Goal: Register for event/course

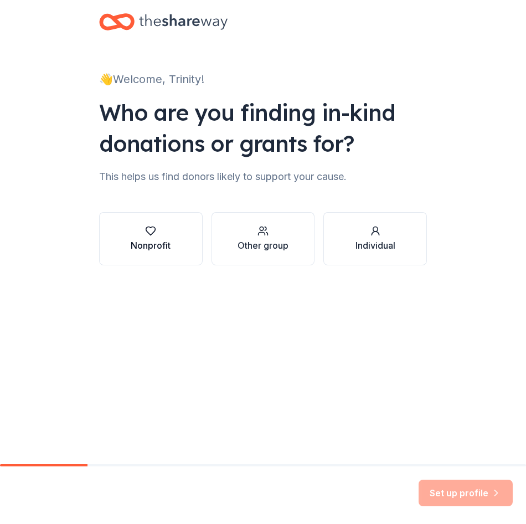
click at [182, 244] on button "Nonprofit" at bounding box center [151, 238] width 104 height 53
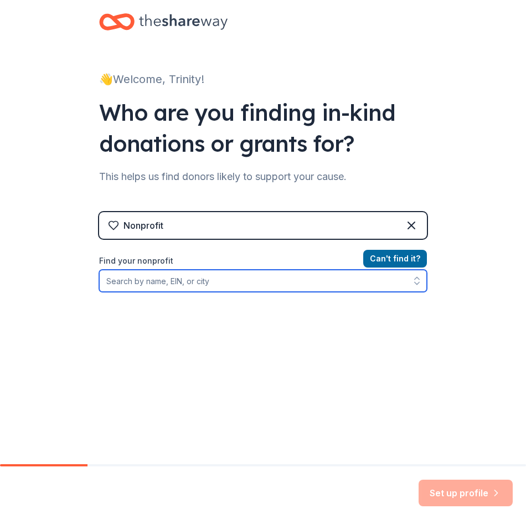
click at [281, 283] on input "Find your nonprofit" at bounding box center [263, 281] width 328 height 22
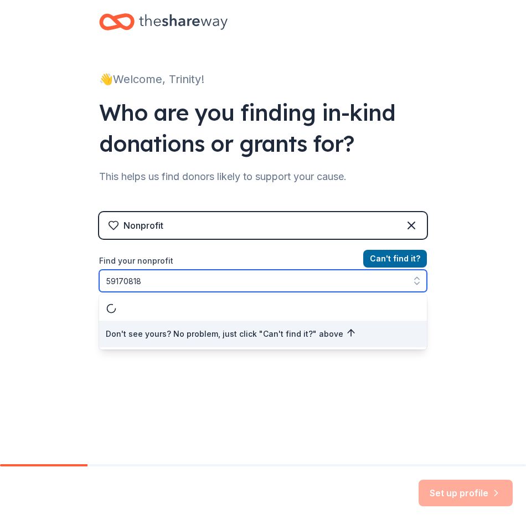
type input "591708182"
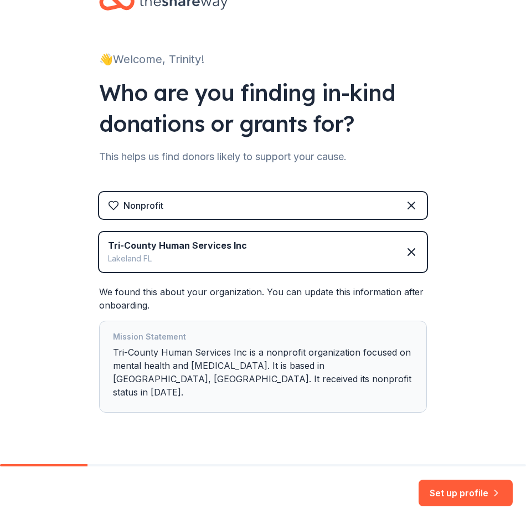
scroll to position [30, 0]
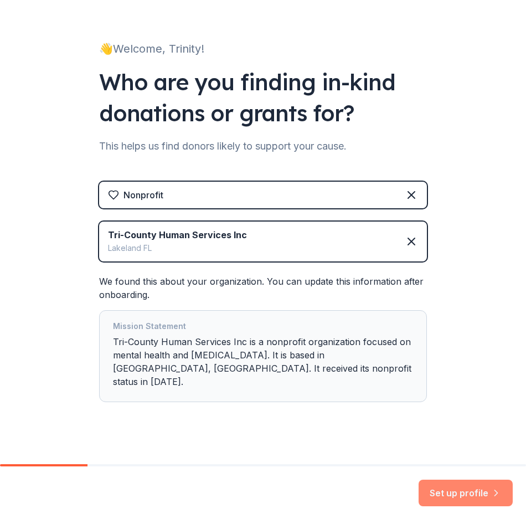
click at [478, 490] on button "Set up profile" at bounding box center [466, 493] width 94 height 27
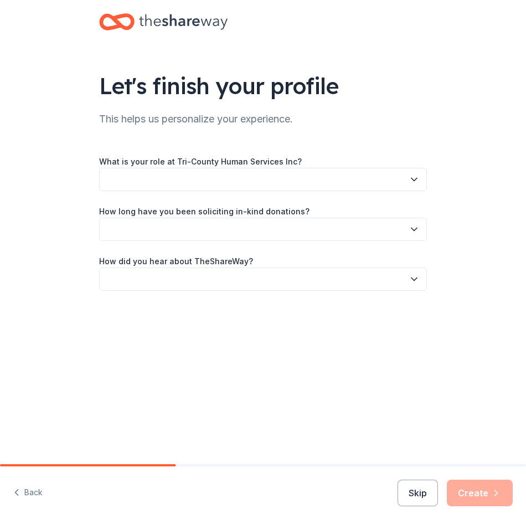
click at [329, 173] on button "button" at bounding box center [263, 179] width 328 height 23
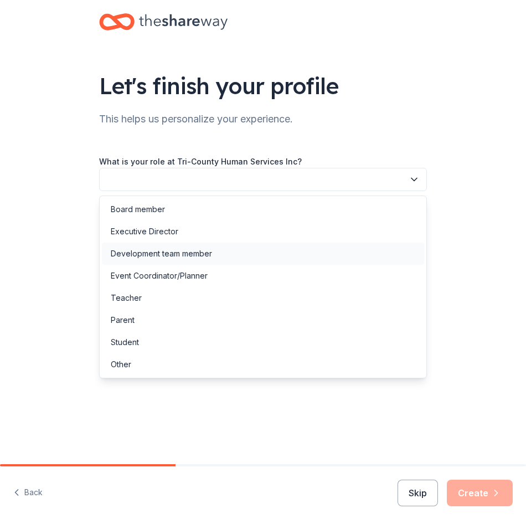
click at [206, 255] on div "Development team member" at bounding box center [161, 253] width 101 height 13
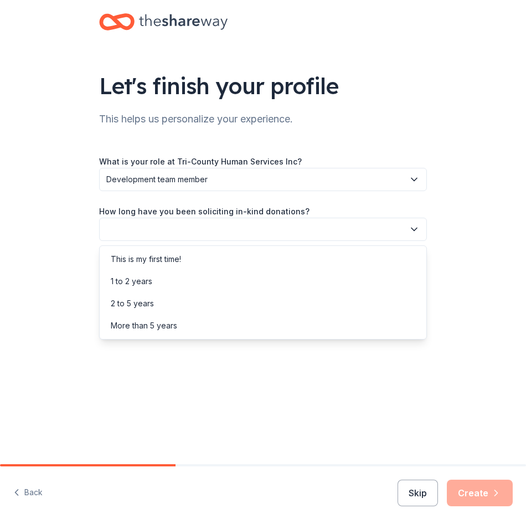
click at [243, 232] on button "button" at bounding box center [263, 229] width 328 height 23
click at [225, 264] on div "This is my first time!" at bounding box center [263, 259] width 323 height 22
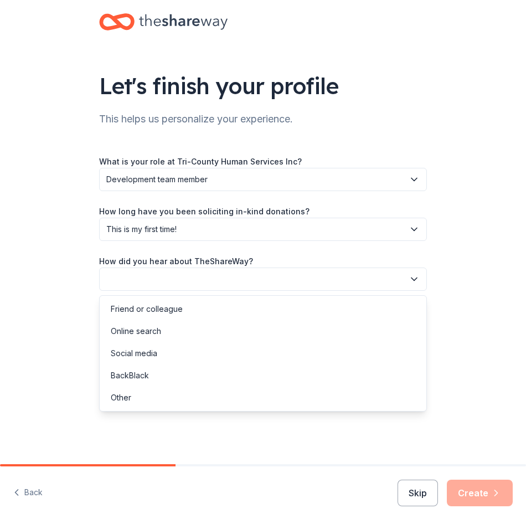
click at [224, 275] on button "button" at bounding box center [263, 279] width 328 height 23
click at [187, 339] on div "Online search" at bounding box center [263, 331] width 323 height 22
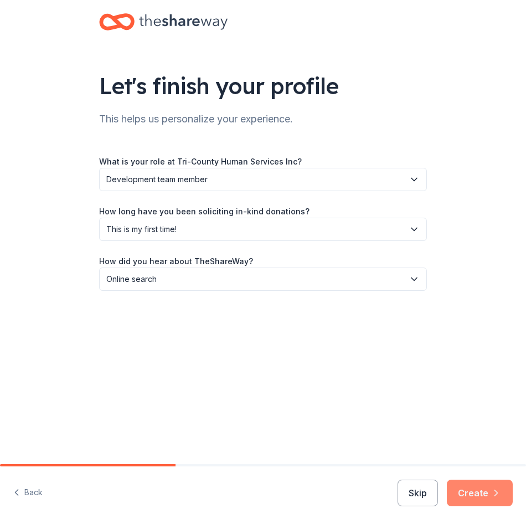
click at [466, 489] on button "Create" at bounding box center [480, 493] width 66 height 27
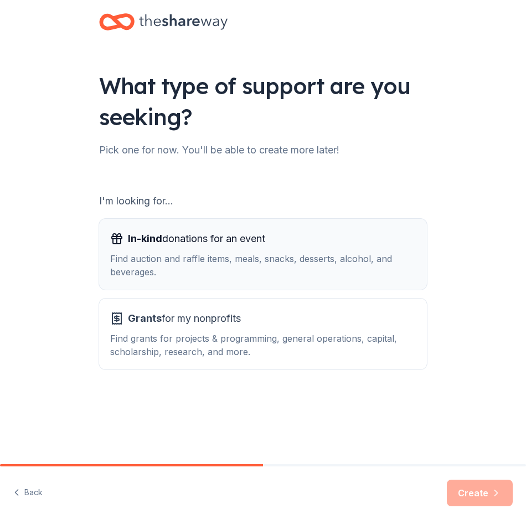
click at [264, 263] on div "Find auction and raffle items, meals, snacks, desserts, alcohol, and beverages." at bounding box center [263, 265] width 306 height 27
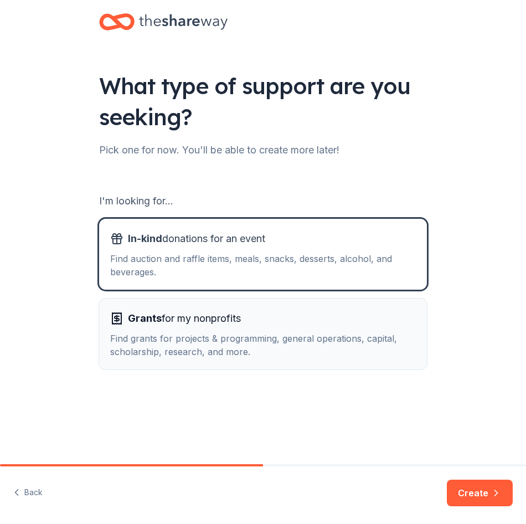
click at [265, 305] on button "Grants for my nonprofits Find grants for projects & programming, general operat…" at bounding box center [263, 334] width 328 height 71
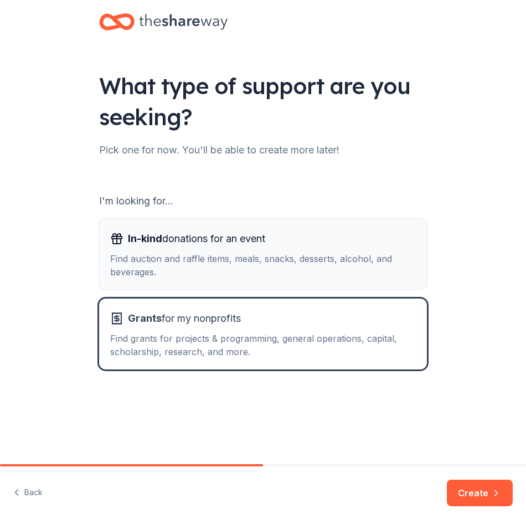
click at [273, 265] on div "Find auction and raffle items, meals, snacks, desserts, alcohol, and beverages." at bounding box center [263, 265] width 306 height 27
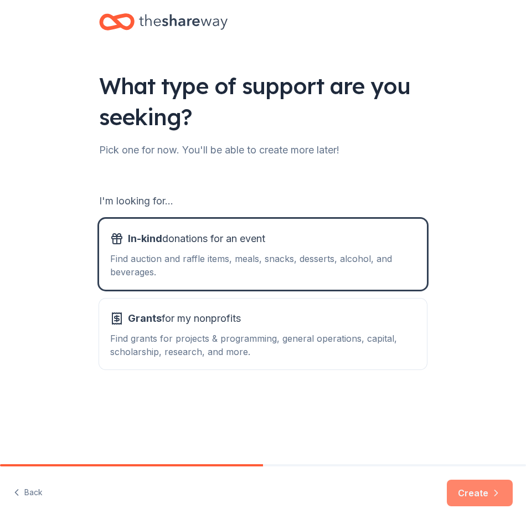
click at [487, 497] on button "Create" at bounding box center [480, 493] width 66 height 27
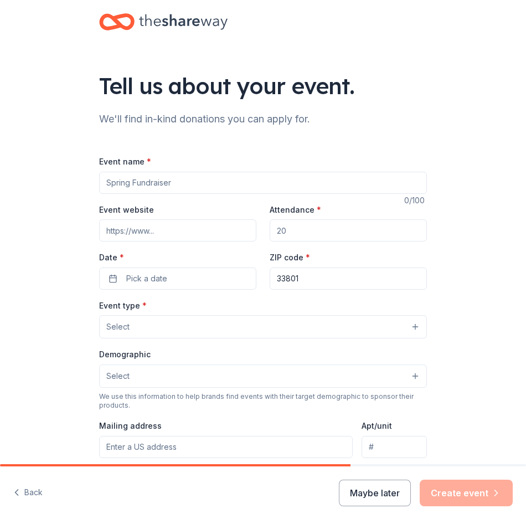
click at [225, 187] on input "Event name *" at bounding box center [263, 183] width 328 height 22
type input "RASUW Center for Women Fundraiser 2025"
click at [189, 231] on input "Event website" at bounding box center [177, 230] width 157 height 22
click at [302, 232] on input "Attendance *" at bounding box center [348, 230] width 157 height 22
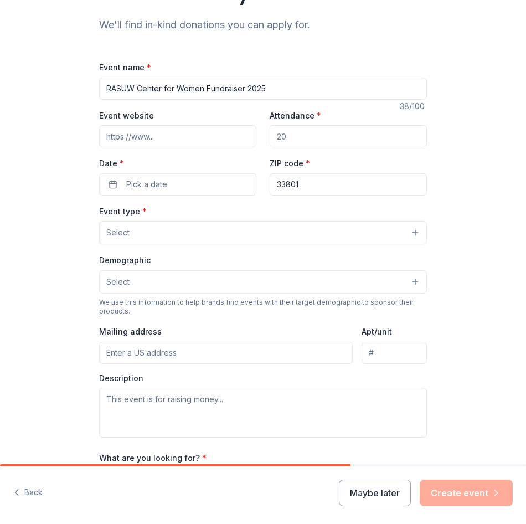
scroll to position [111, 0]
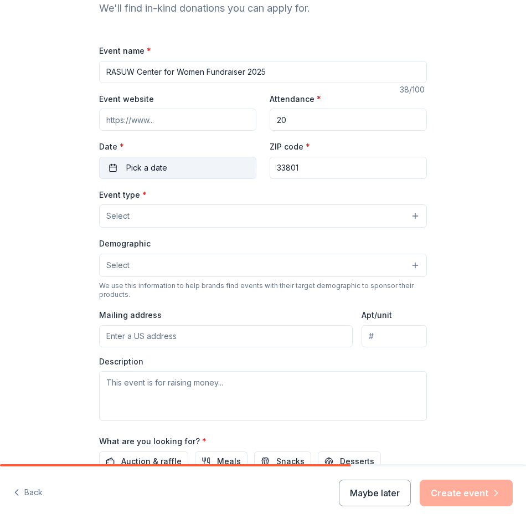
type input "20"
click at [138, 170] on span "Pick a date" at bounding box center [146, 167] width 41 height 13
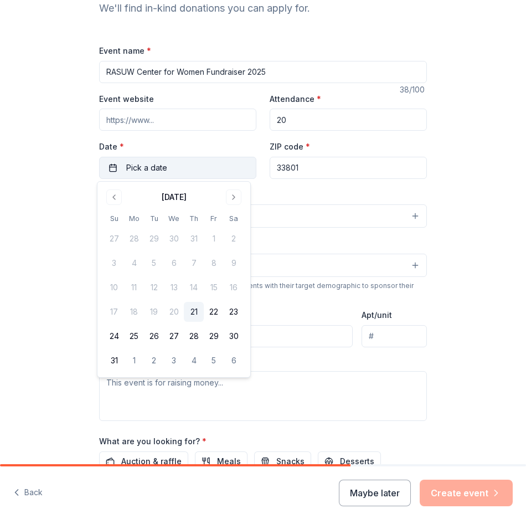
click at [168, 164] on button "Pick a date" at bounding box center [177, 168] width 157 height 22
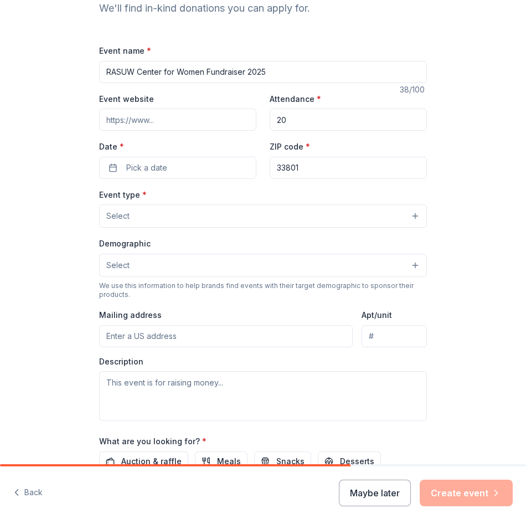
scroll to position [166, 0]
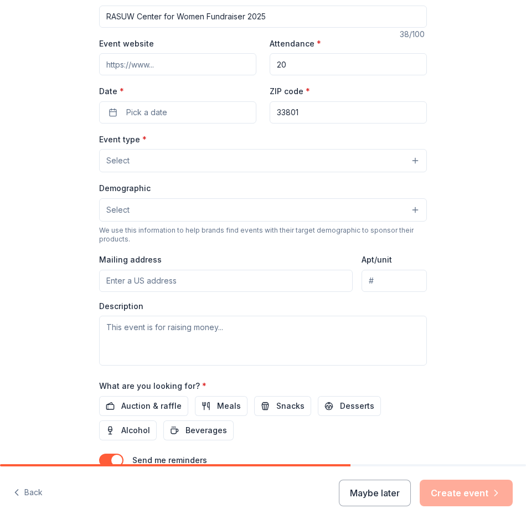
click at [200, 163] on button "Select" at bounding box center [263, 160] width 328 height 23
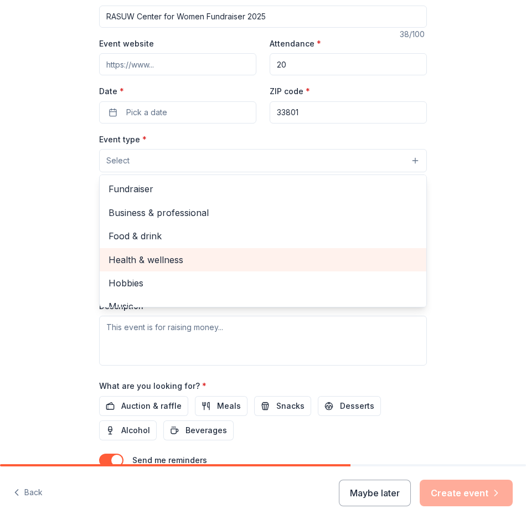
click at [201, 259] on span "Health & wellness" at bounding box center [263, 260] width 309 height 14
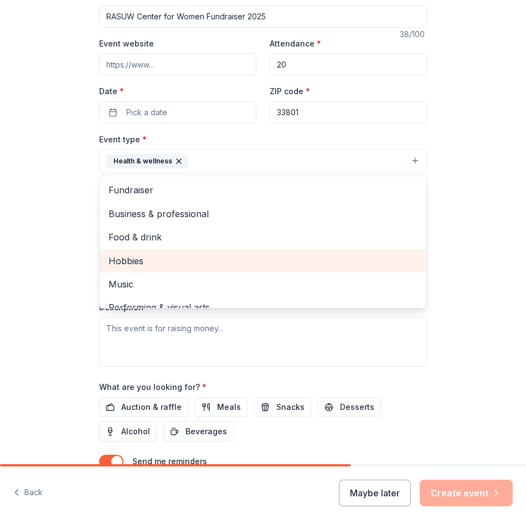
scroll to position [13, 0]
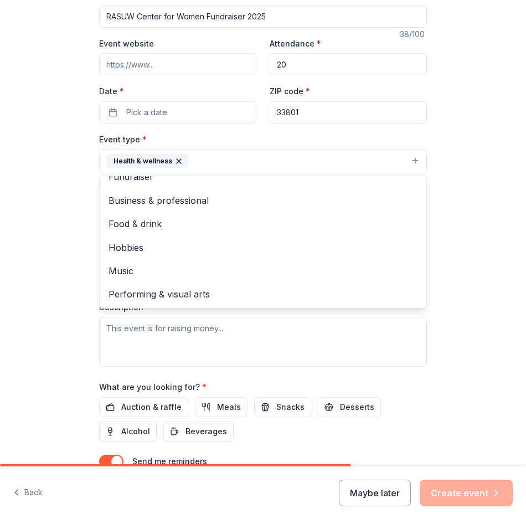
click at [51, 258] on div "Tell us about your event. We'll find in-kind donations you can apply for. Event…" at bounding box center [263, 194] width 526 height 721
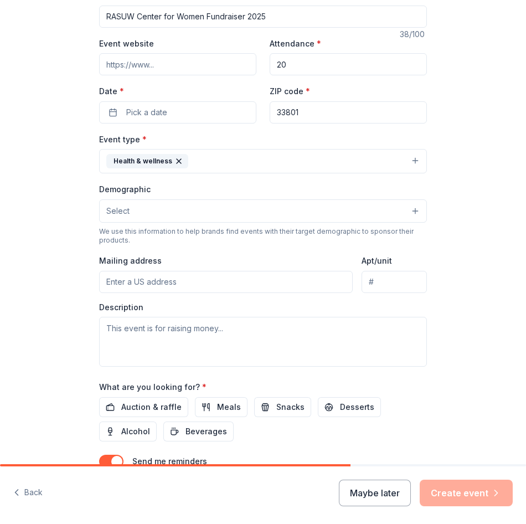
click at [176, 214] on button "Select" at bounding box center [263, 210] width 328 height 23
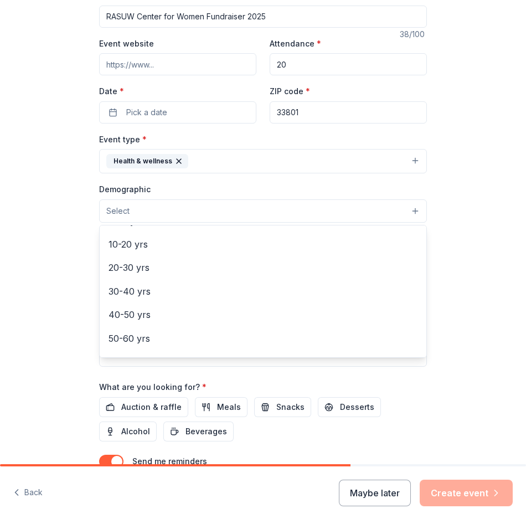
scroll to position [12, 0]
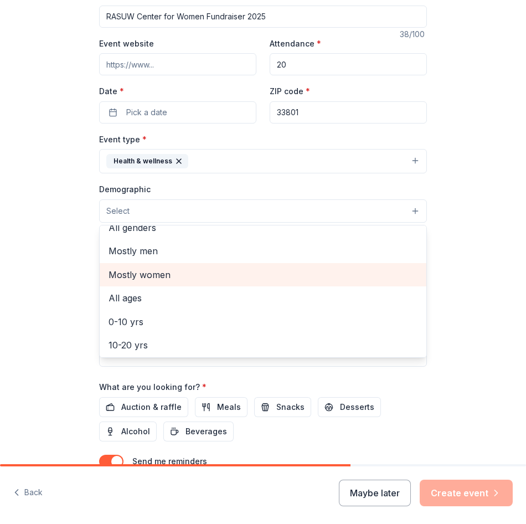
click at [177, 278] on span "Mostly women" at bounding box center [263, 275] width 309 height 14
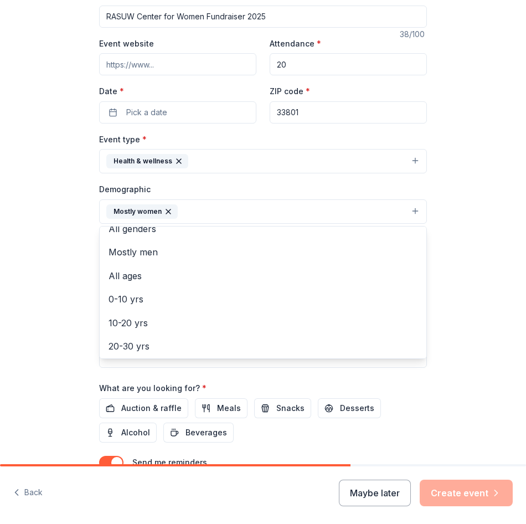
click at [55, 244] on div "Tell us about your event. We'll find in-kind donations you can apply for. Event…" at bounding box center [263, 195] width 526 height 722
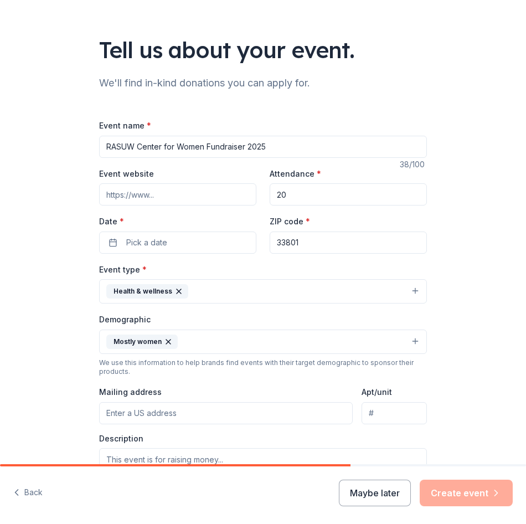
scroll to position [0, 0]
